Goal: Task Accomplishment & Management: Complete application form

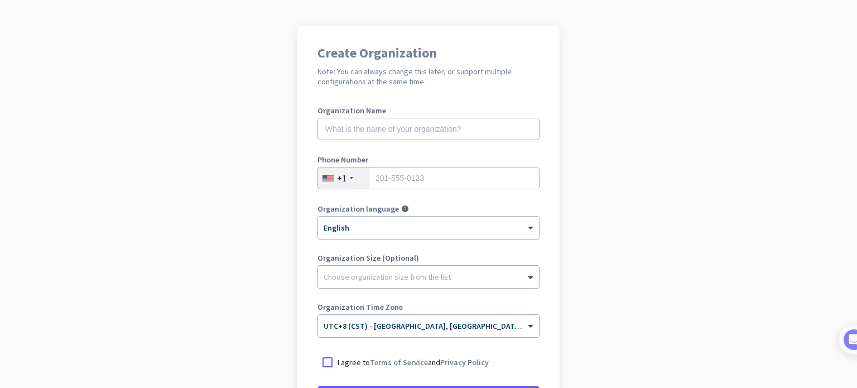
scroll to position [112, 0]
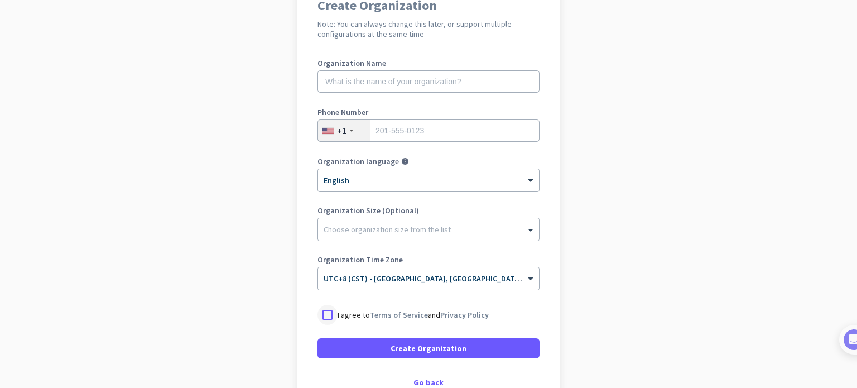
click at [326, 312] on div at bounding box center [328, 315] width 20 height 20
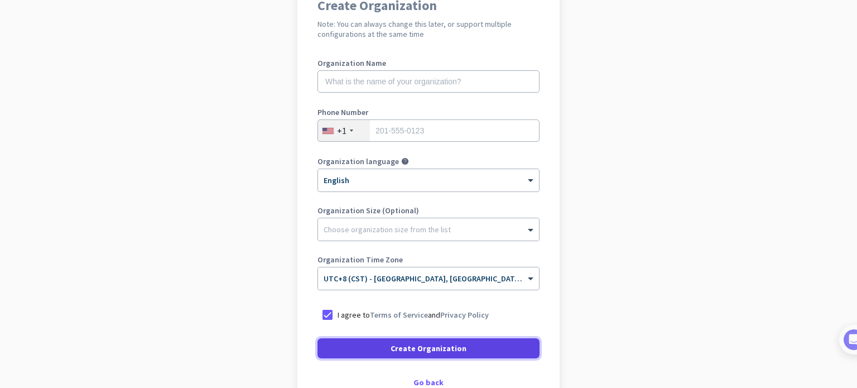
click at [395, 345] on span "Create Organization" at bounding box center [429, 348] width 76 height 11
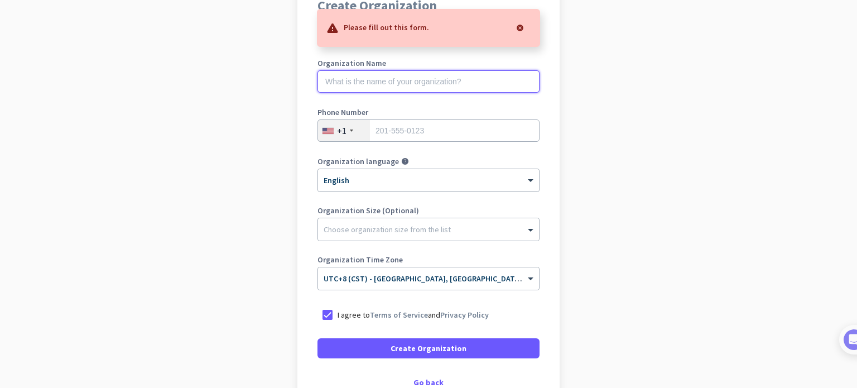
click at [372, 90] on input "text" at bounding box center [429, 81] width 222 height 22
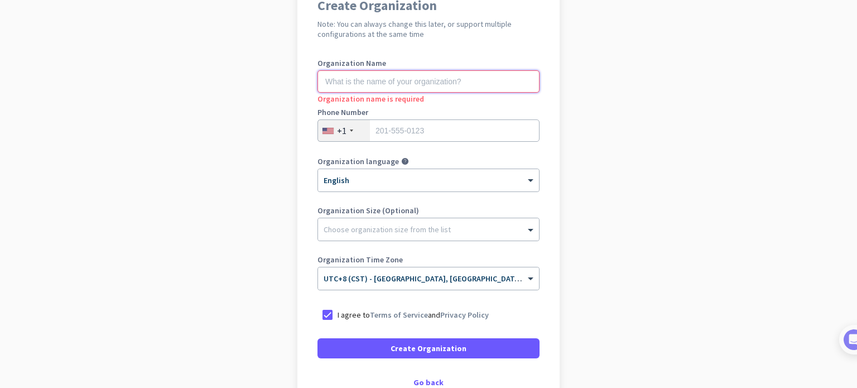
paste input "Gallina Canada Ltd"
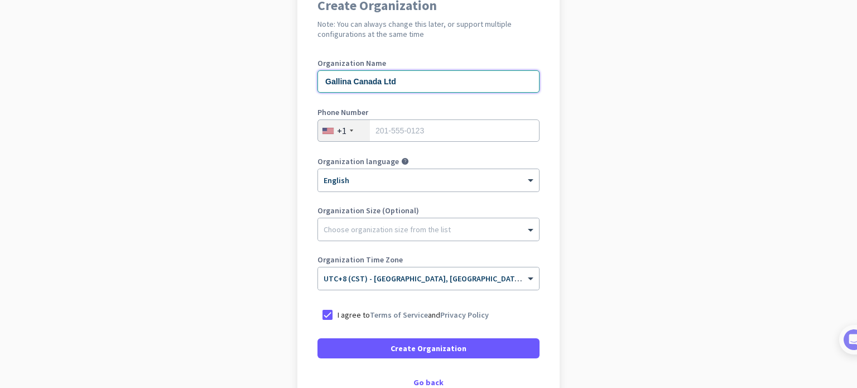
type input "Gallina Canada Ltd"
click at [355, 129] on div "+1" at bounding box center [344, 130] width 52 height 21
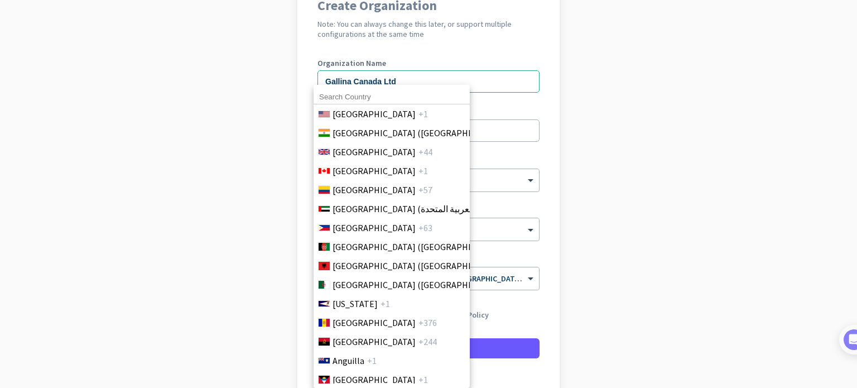
click at [338, 88] on div "[GEOGRAPHIC_DATA] +1 [GEOGRAPHIC_DATA] ([GEOGRAPHIC_DATA]) +91 [GEOGRAPHIC_DATA…" at bounding box center [392, 236] width 156 height 303
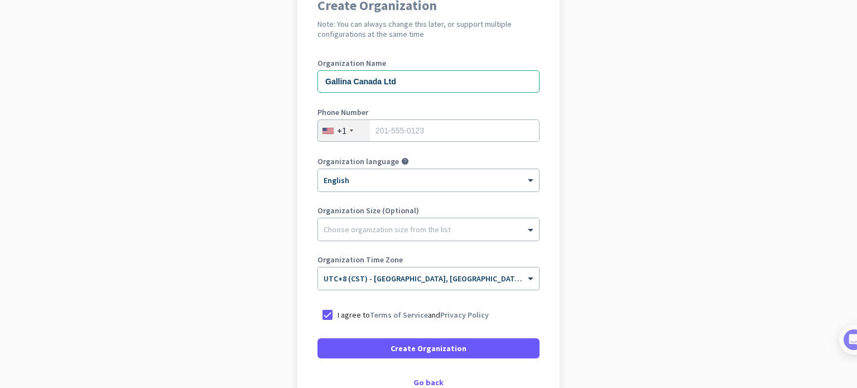
click at [337, 127] on div "+1" at bounding box center [341, 130] width 9 height 11
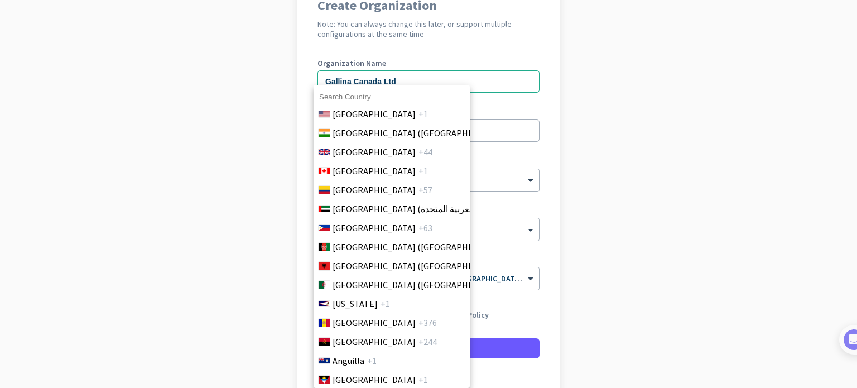
click at [388, 97] on input at bounding box center [392, 97] width 156 height 15
type input "phi"
click at [345, 234] on span "[GEOGRAPHIC_DATA]" at bounding box center [374, 227] width 83 height 13
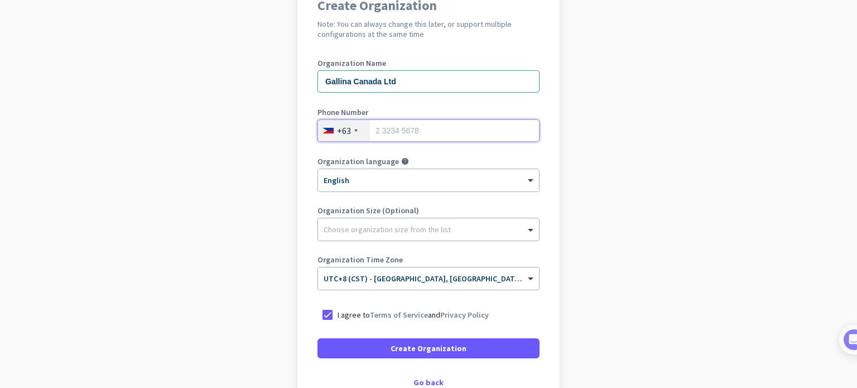
click at [407, 128] on input "tel" at bounding box center [429, 130] width 222 height 22
type input "9189574038"
click at [393, 223] on div at bounding box center [428, 226] width 221 height 11
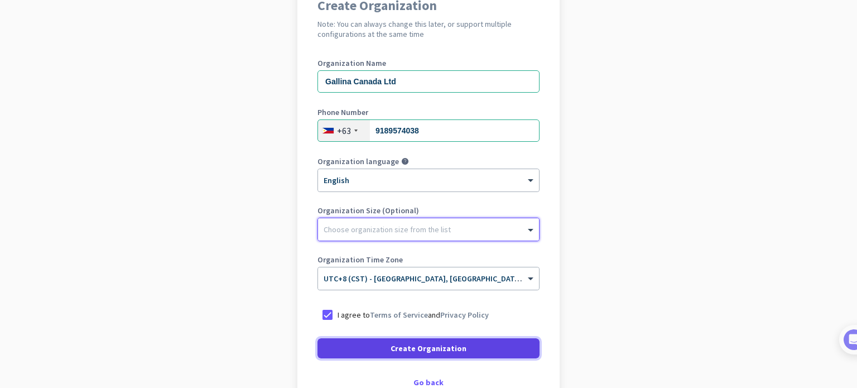
click at [404, 346] on span "Create Organization" at bounding box center [429, 348] width 76 height 11
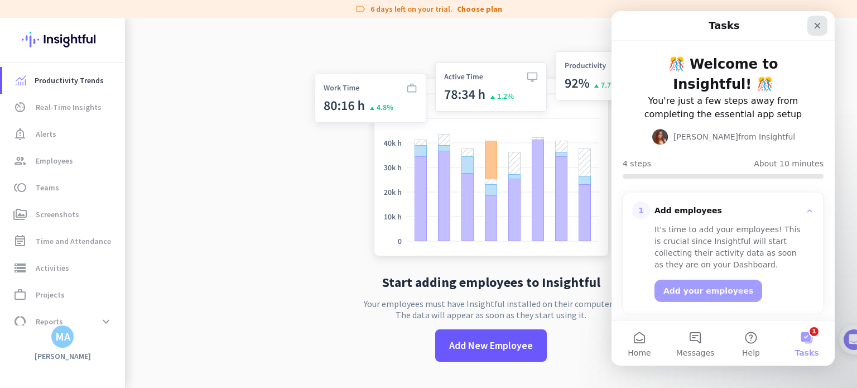
click at [813, 29] on icon "Close" at bounding box center [817, 25] width 9 height 9
